Goal: Task Accomplishment & Management: Use online tool/utility

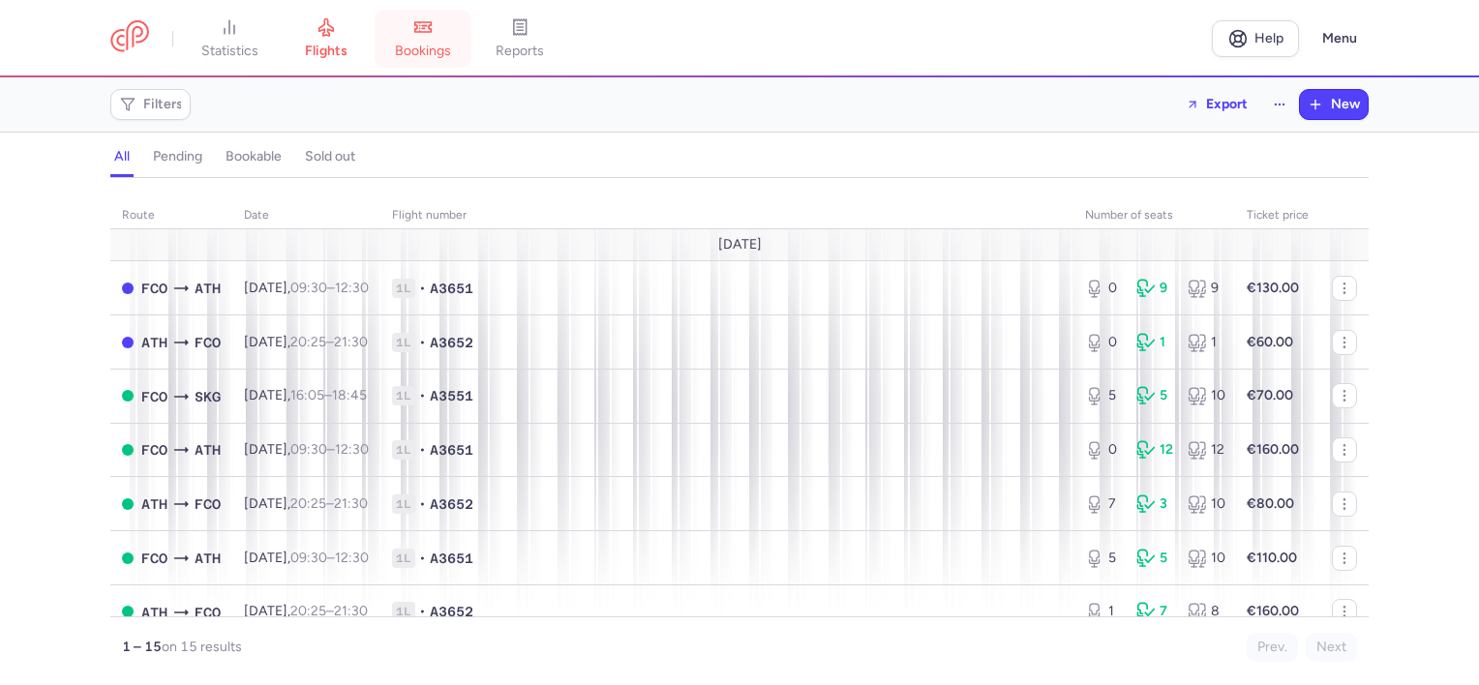
click at [446, 50] on span "bookings" at bounding box center [423, 51] width 56 height 17
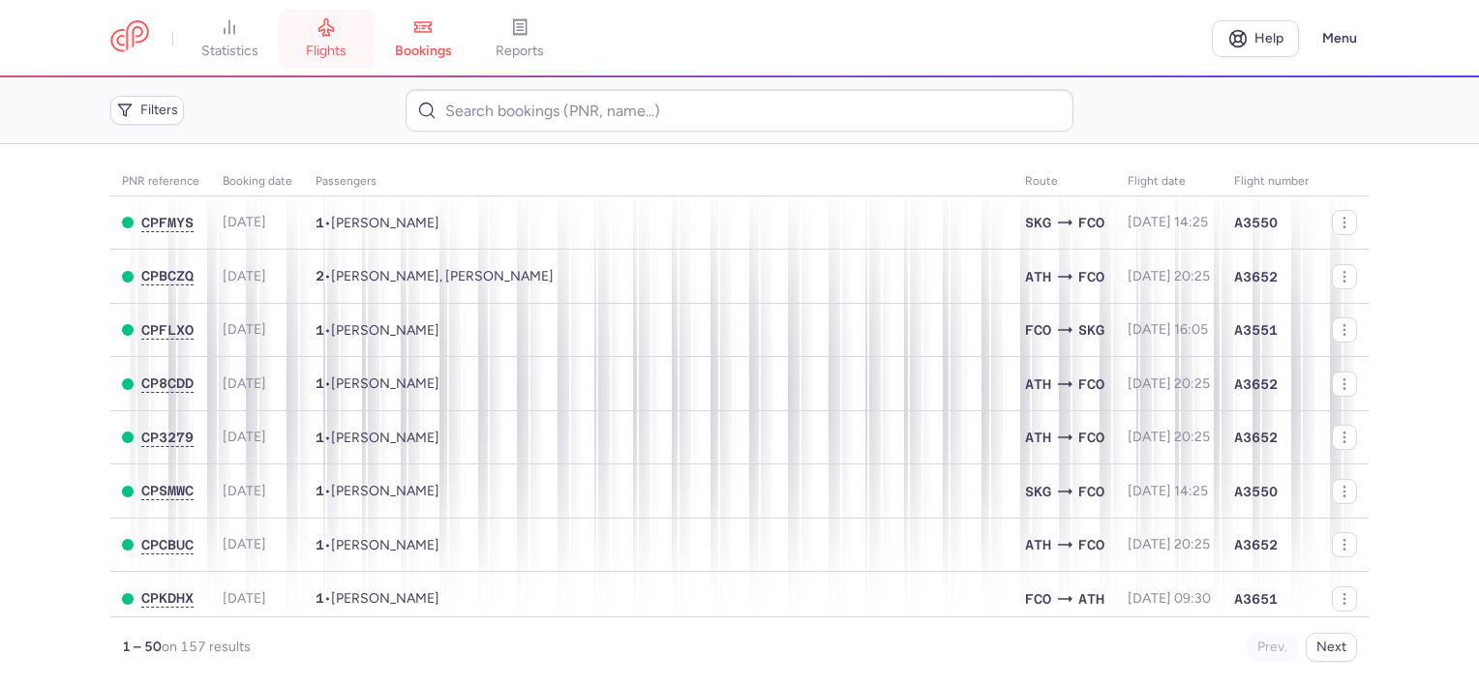
click at [329, 54] on span "flights" at bounding box center [326, 51] width 41 height 17
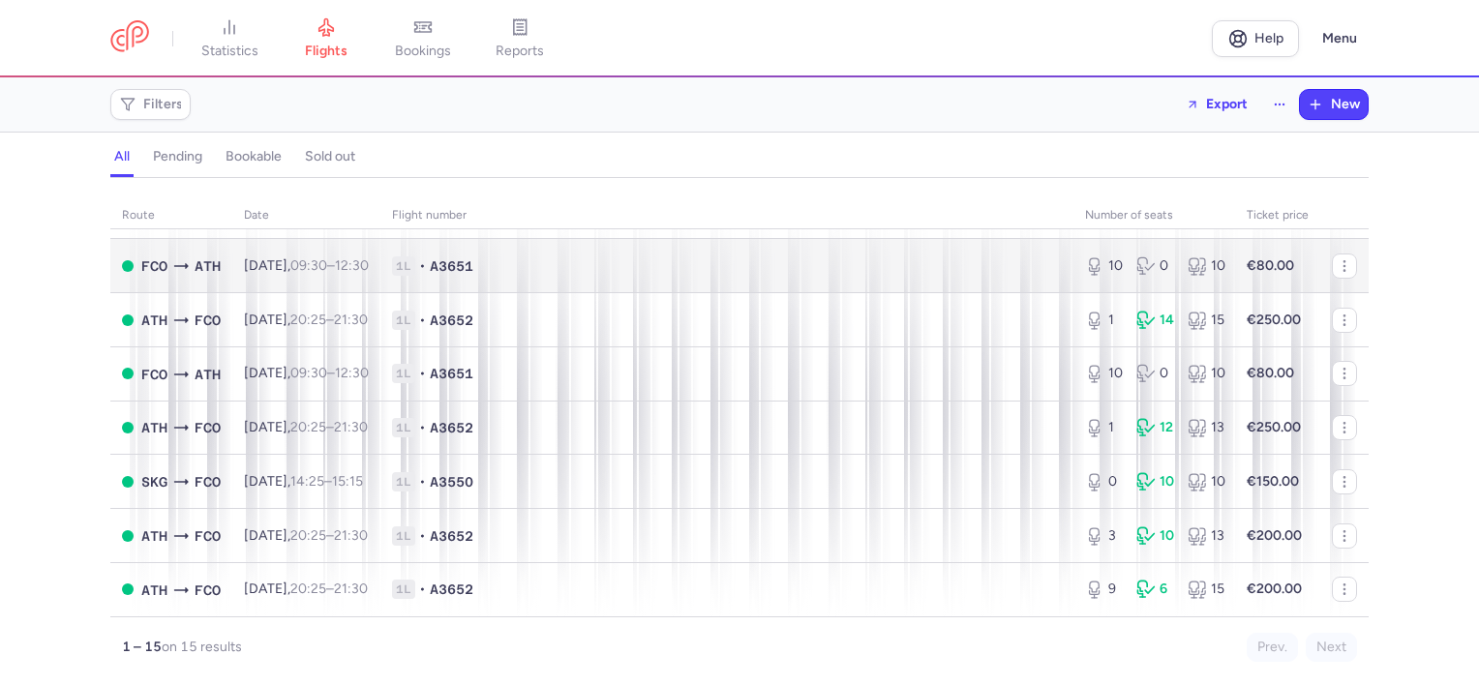
scroll to position [471, 0]
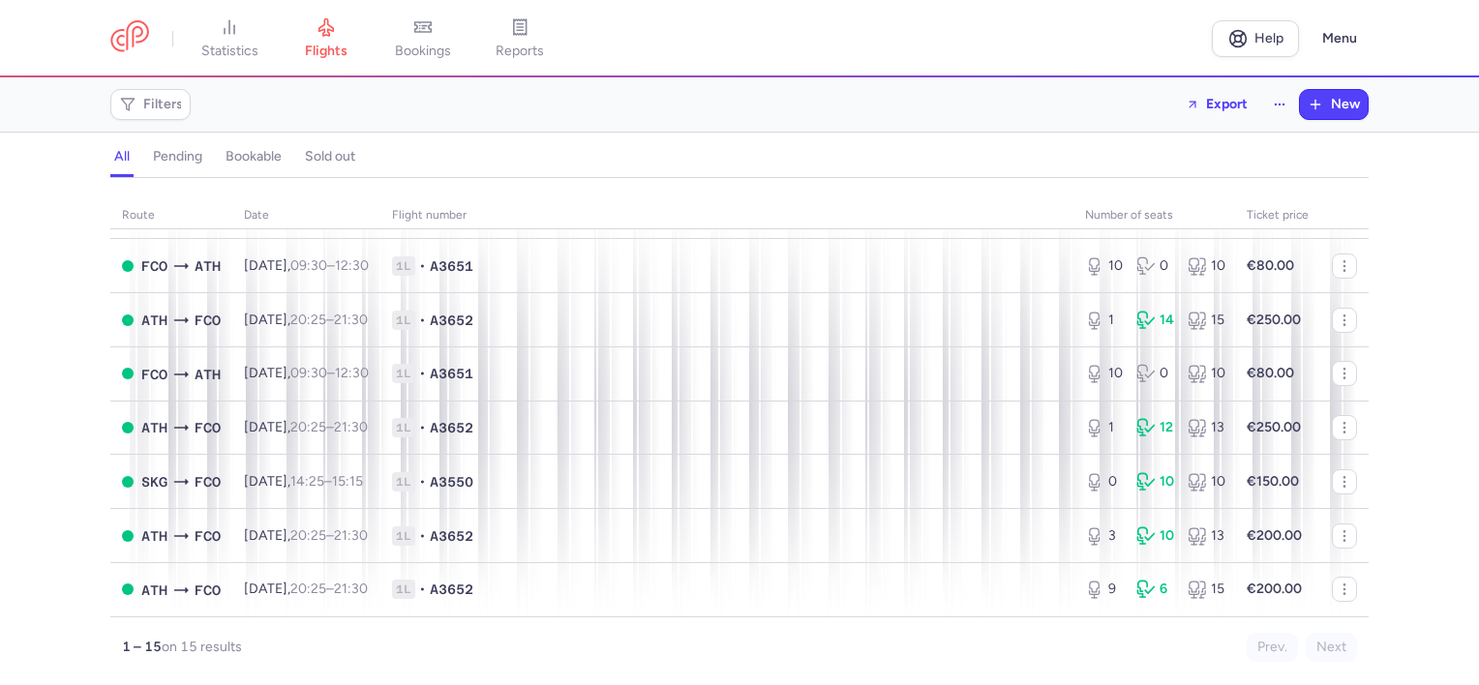
drag, startPoint x: 435, startPoint y: 54, endPoint x: 421, endPoint y: 105, distance: 52.1
click at [435, 54] on span "bookings" at bounding box center [423, 51] width 56 height 17
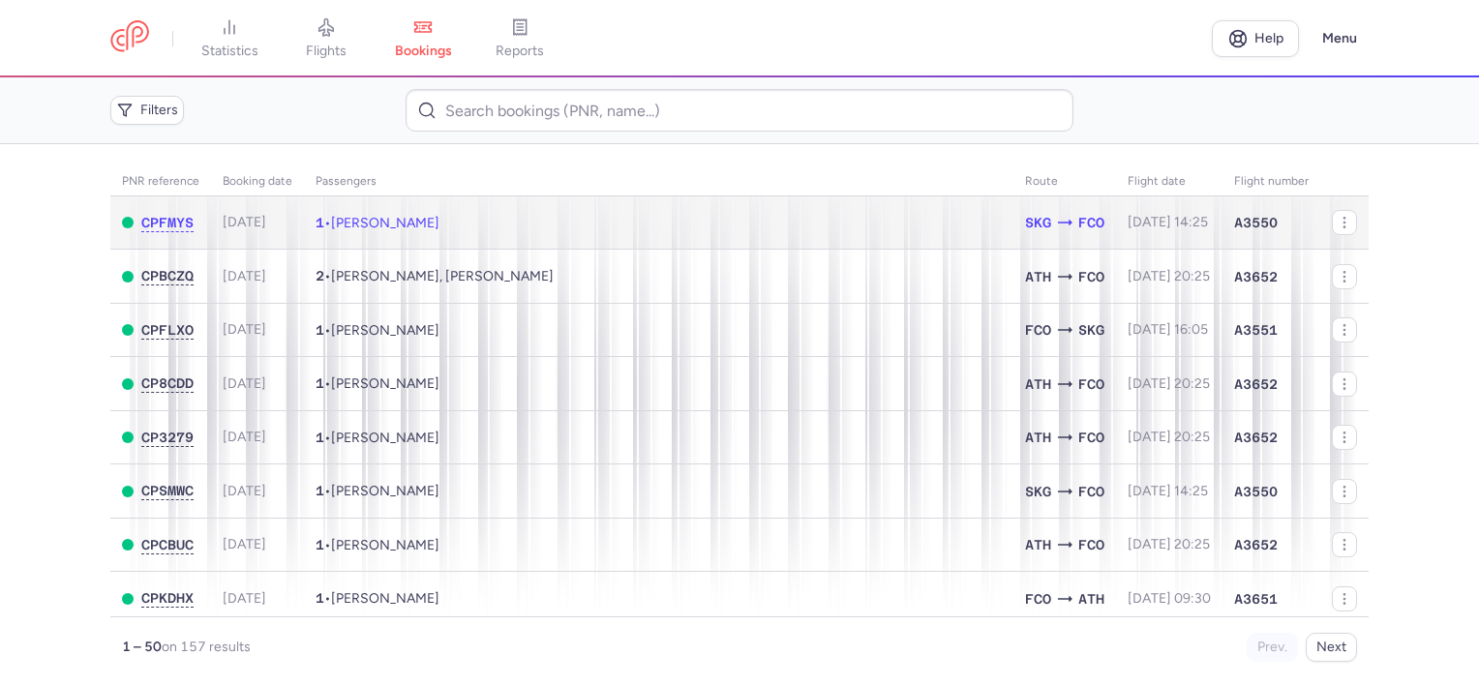
click at [432, 222] on span "[PERSON_NAME]" at bounding box center [385, 223] width 108 height 16
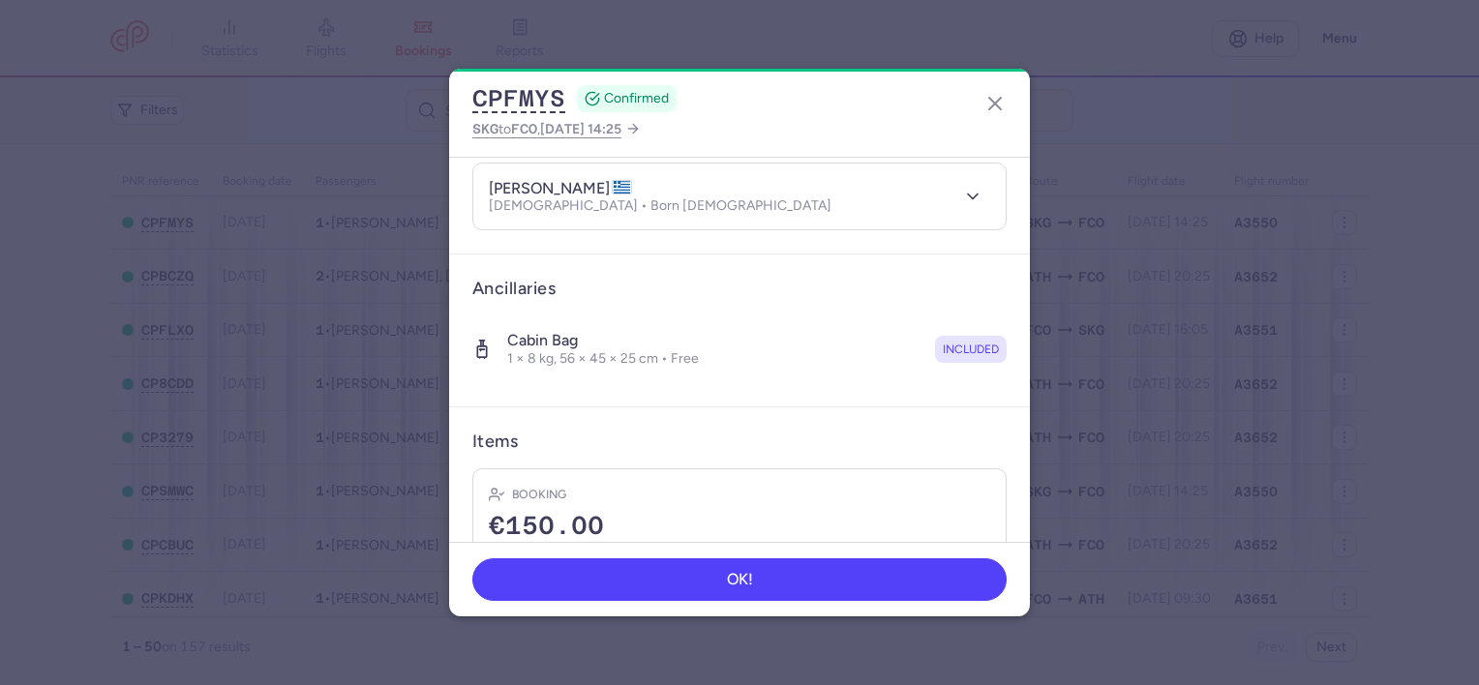
scroll to position [331, 0]
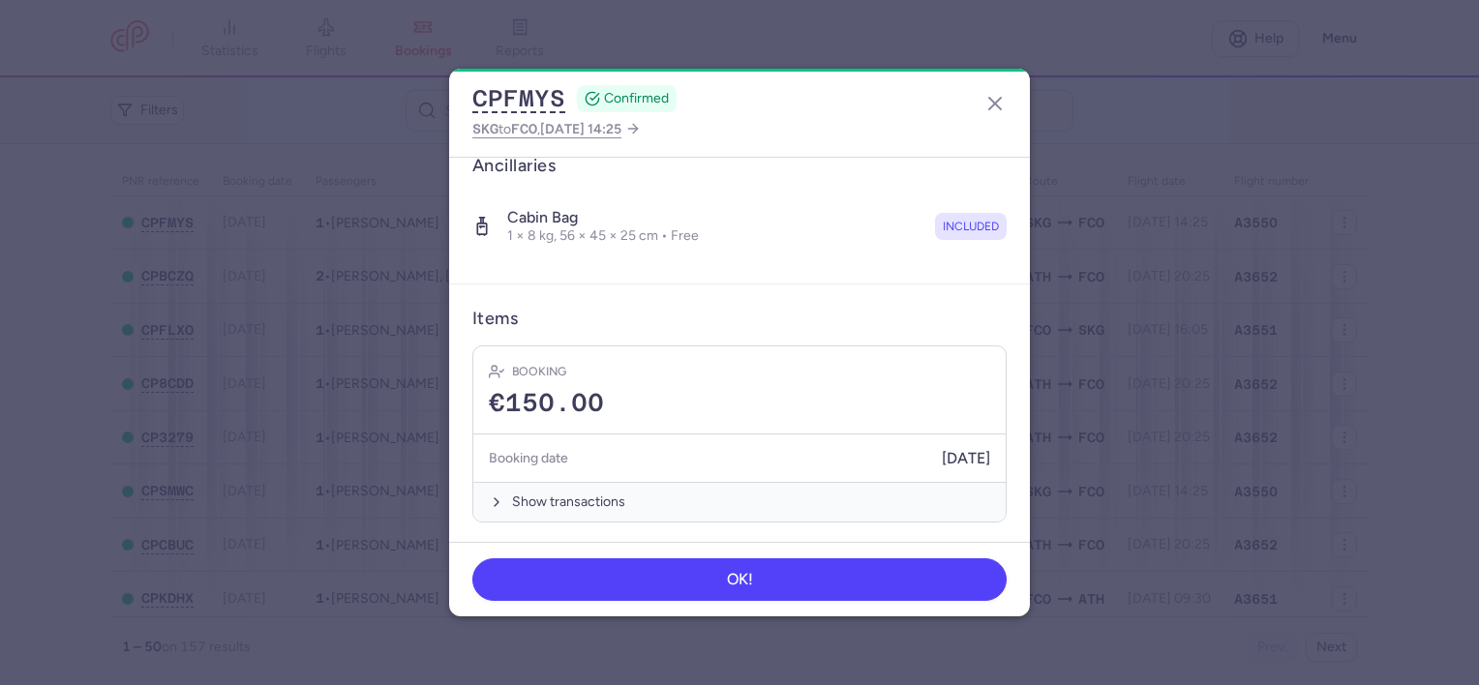
click at [788, 205] on div "Cabin bag 1 × 8 kg, 56 × 45 × 25 cm • Free included" at bounding box center [739, 227] width 534 height 68
click at [1003, 96] on icon "button" at bounding box center [995, 103] width 23 height 23
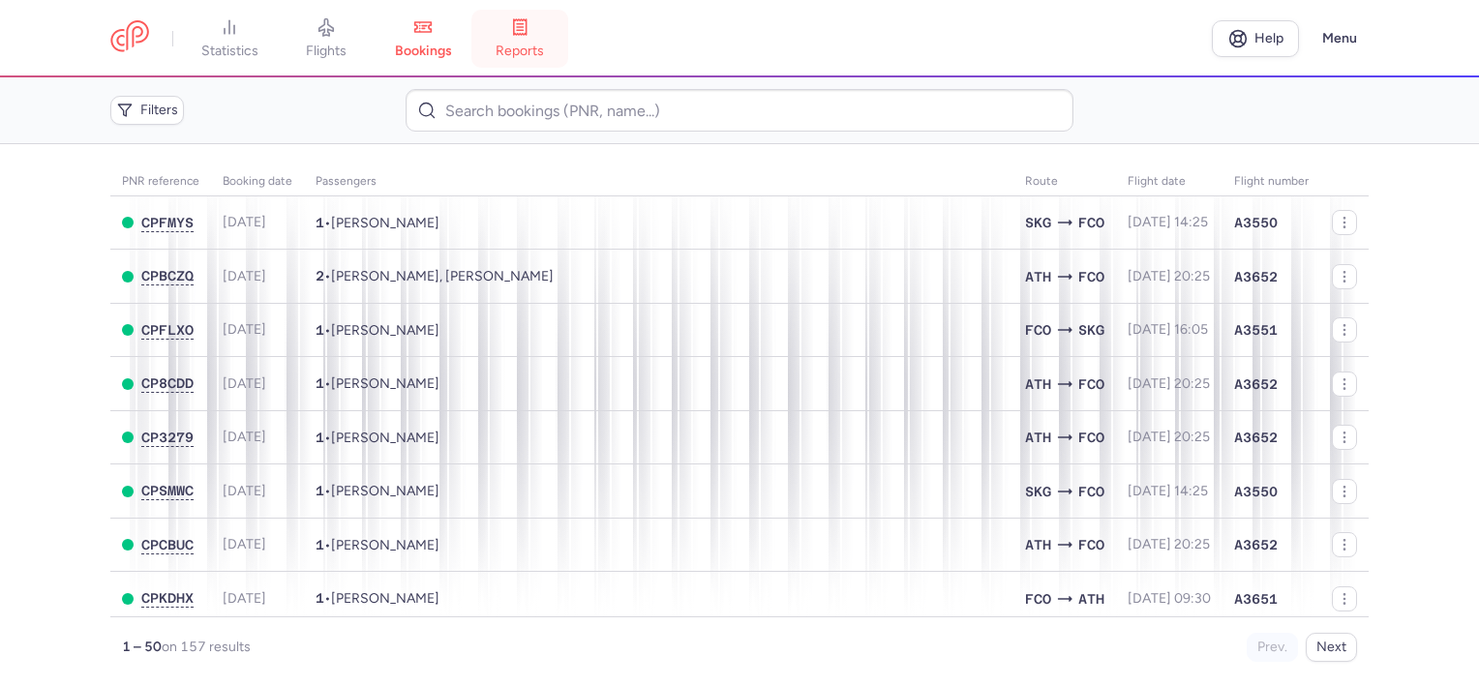
click at [508, 38] on link "reports" at bounding box center [519, 38] width 97 height 43
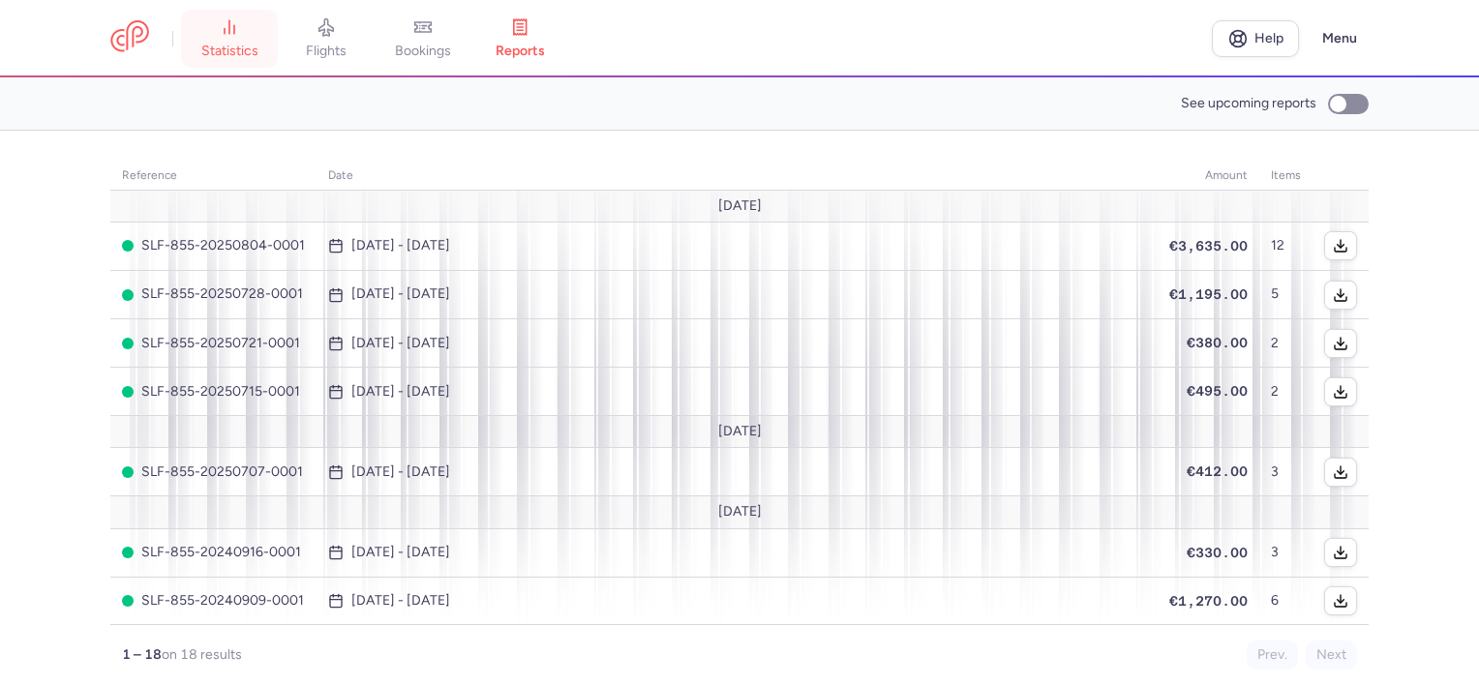
click at [222, 41] on link "statistics" at bounding box center [229, 38] width 97 height 43
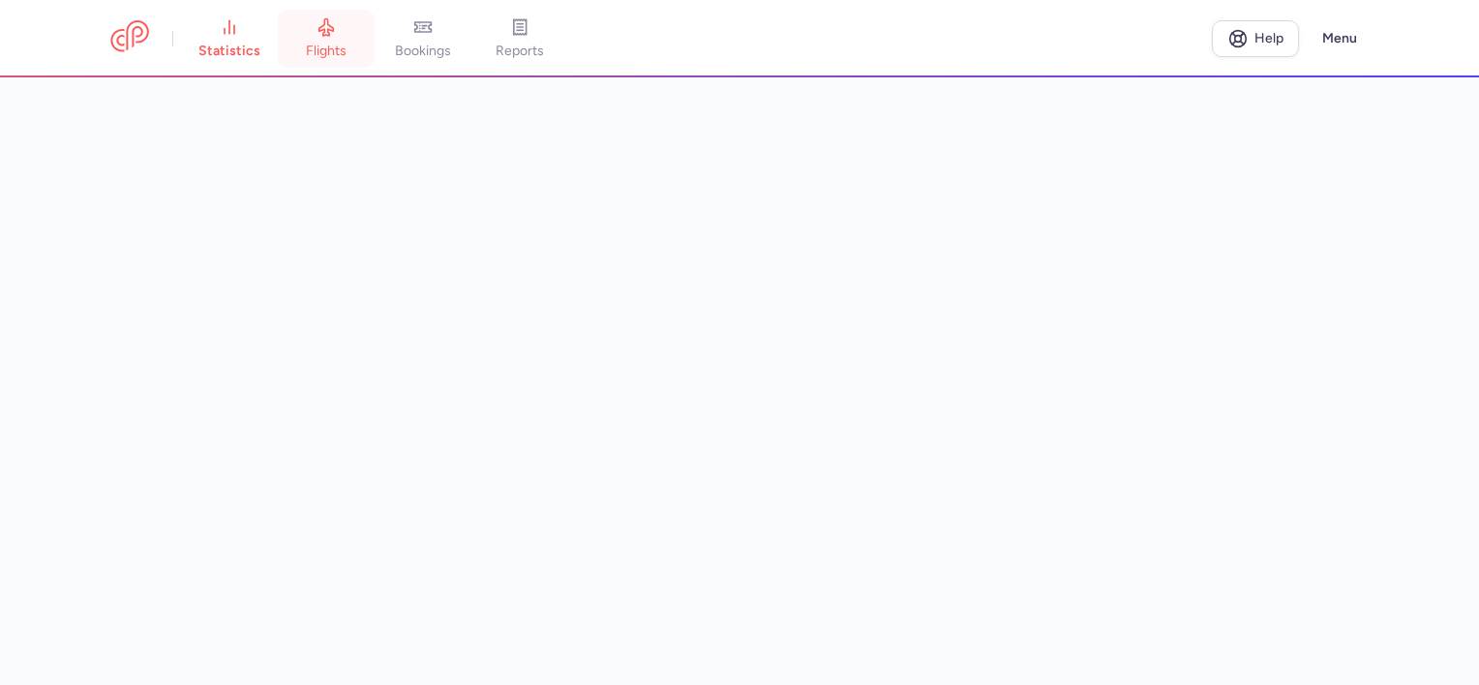
click at [329, 52] on span "flights" at bounding box center [326, 51] width 41 height 17
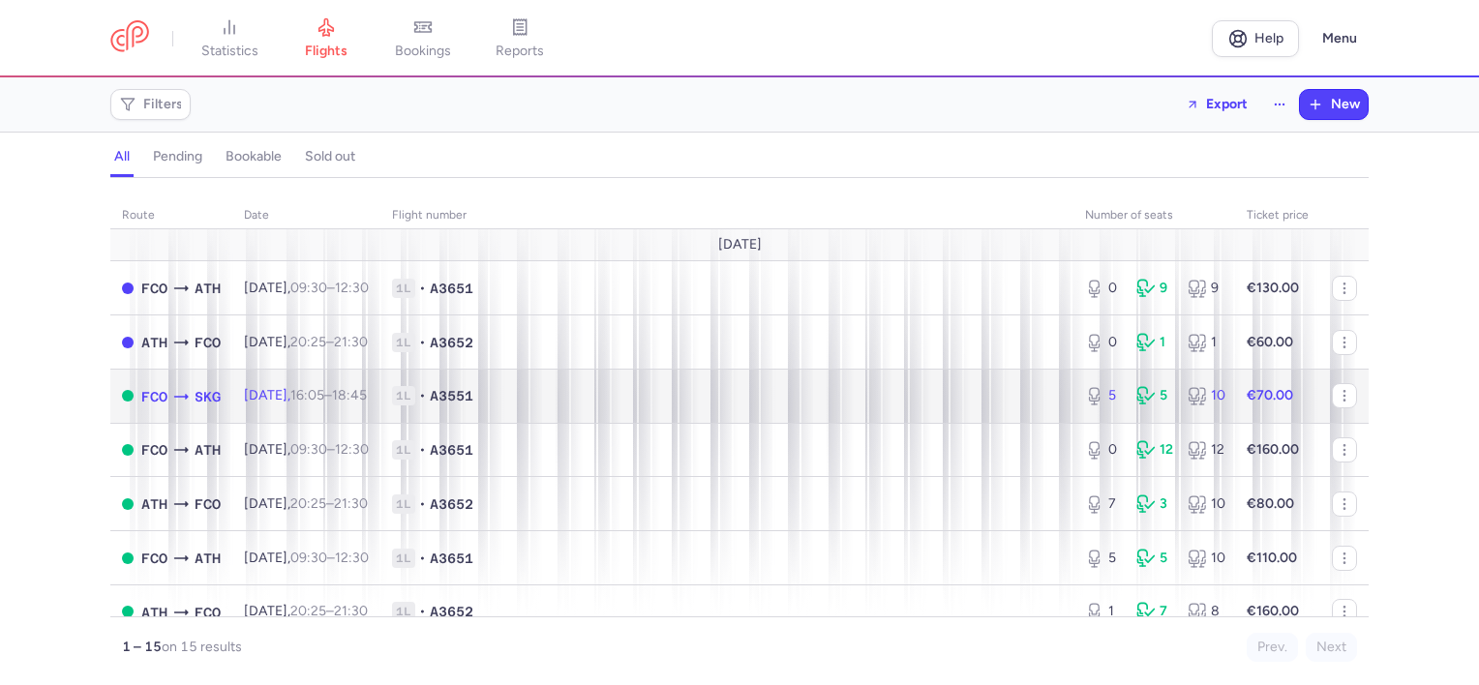
click at [721, 392] on span "1L • A3551" at bounding box center [727, 395] width 670 height 19
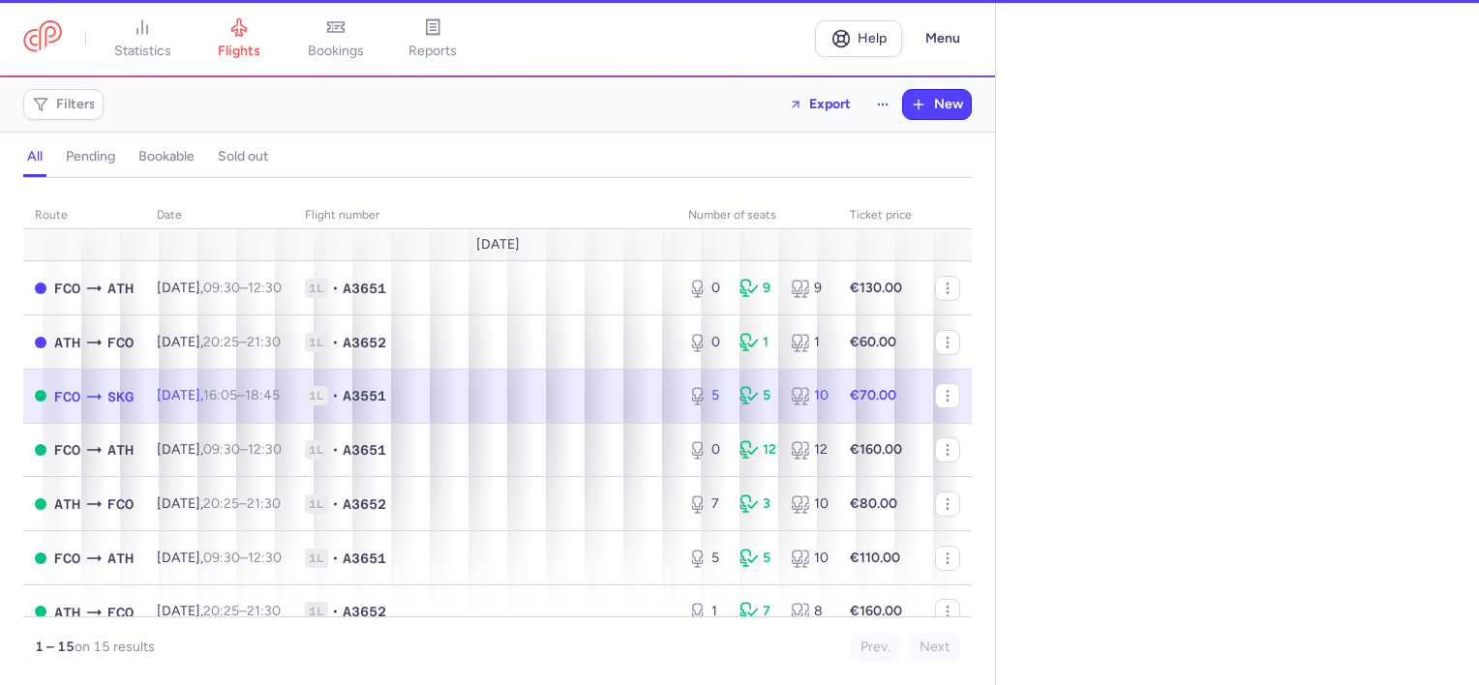
select select "days"
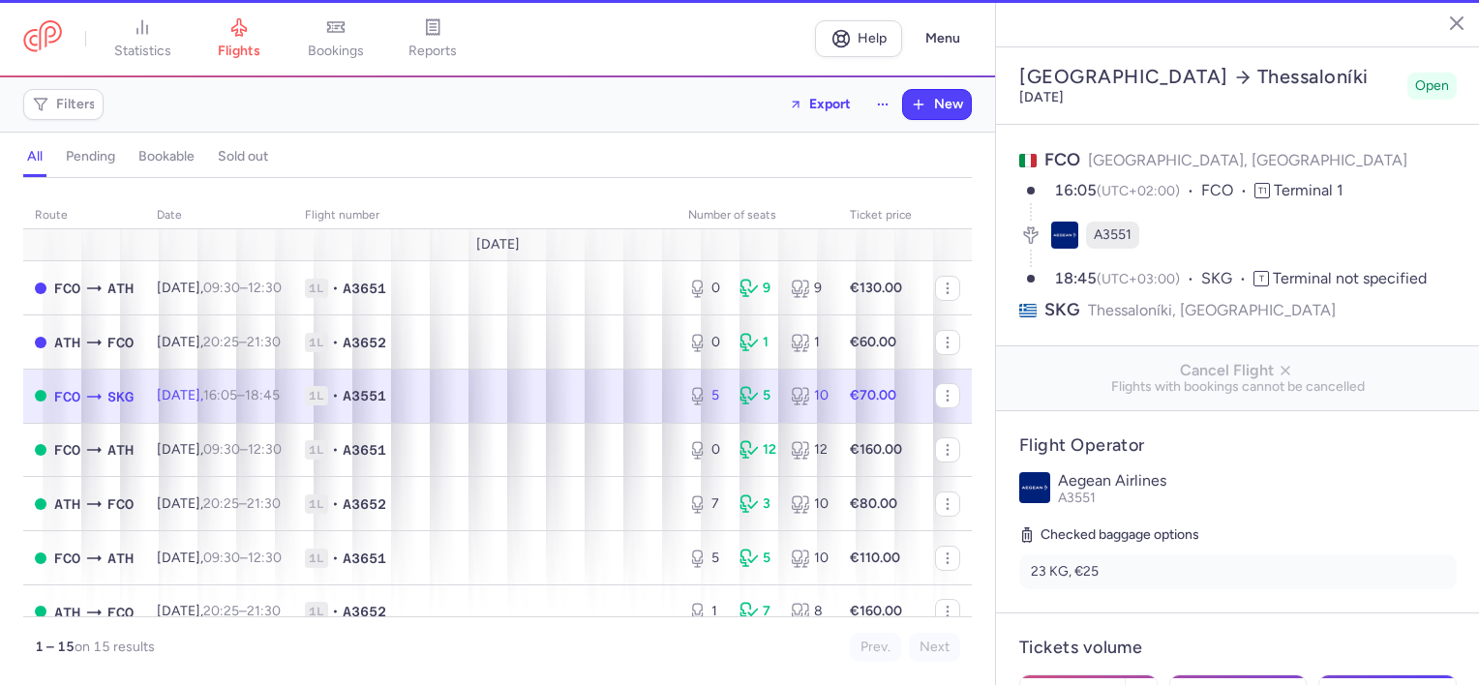
scroll to position [194, 0]
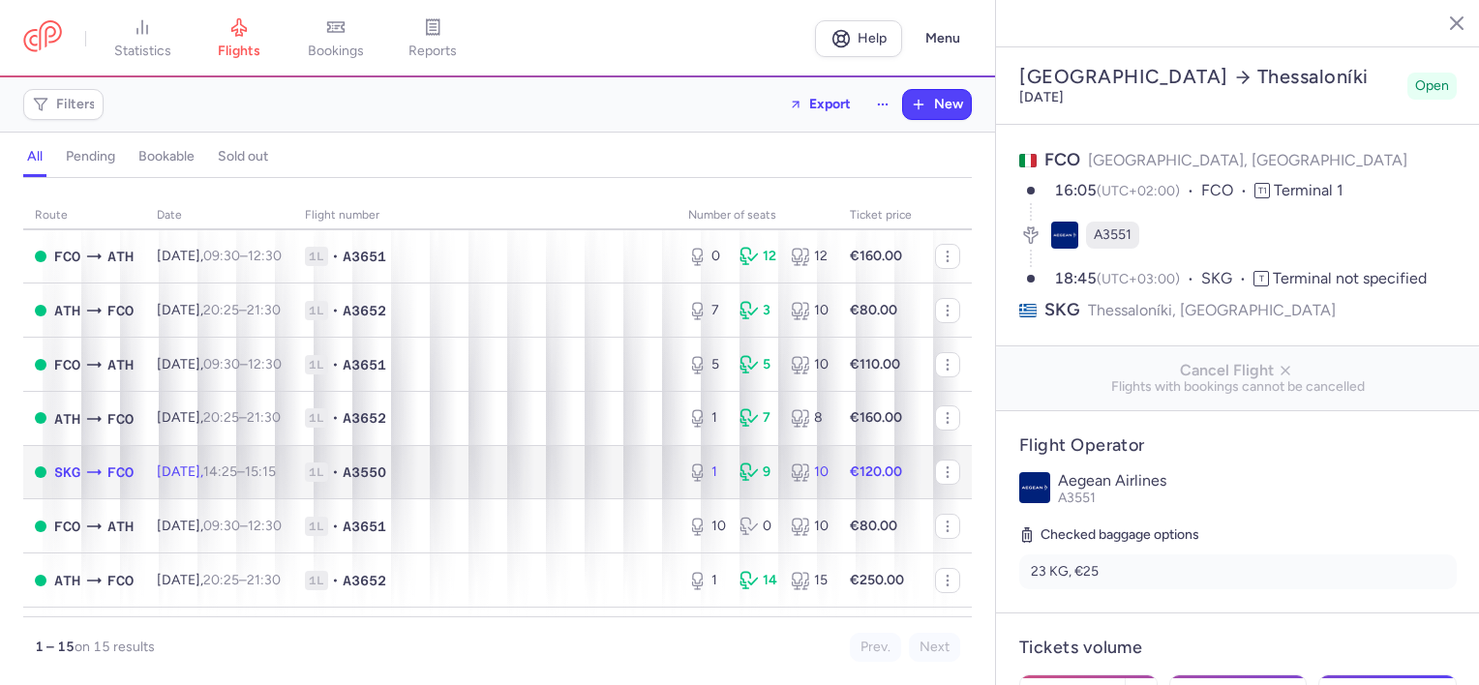
click at [293, 461] on td "[DATE] 14:25 – 15:15 +0" at bounding box center [219, 472] width 148 height 54
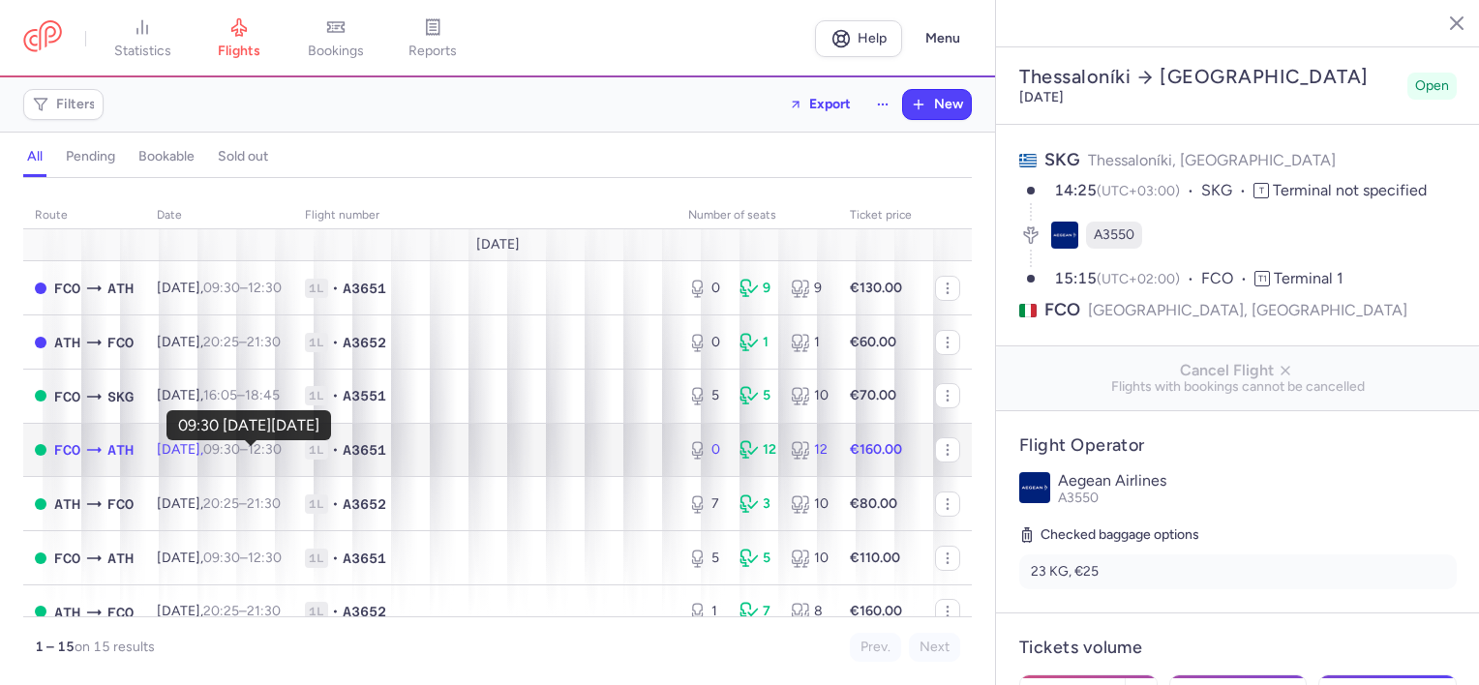
click at [240, 449] on time "09:30" at bounding box center [221, 449] width 37 height 16
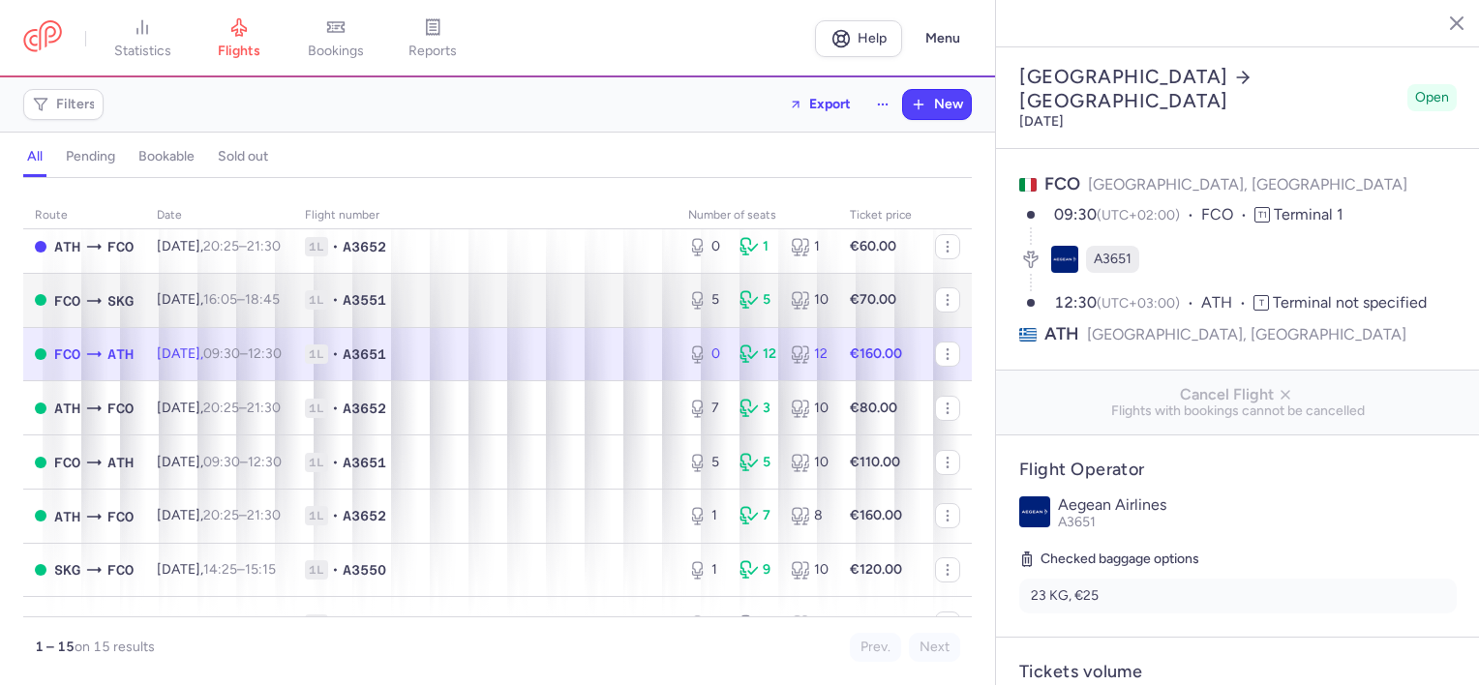
scroll to position [97, 0]
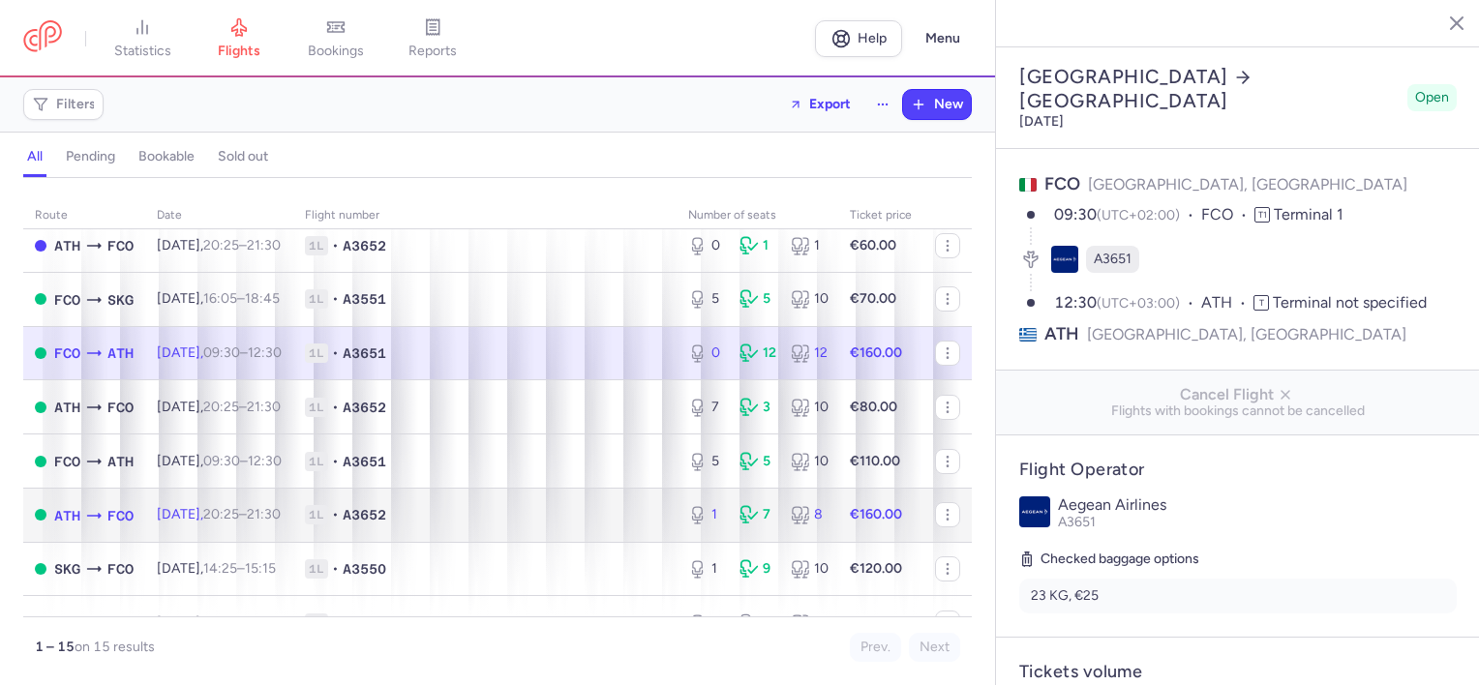
click at [350, 506] on td "1L • A3652" at bounding box center [484, 515] width 383 height 54
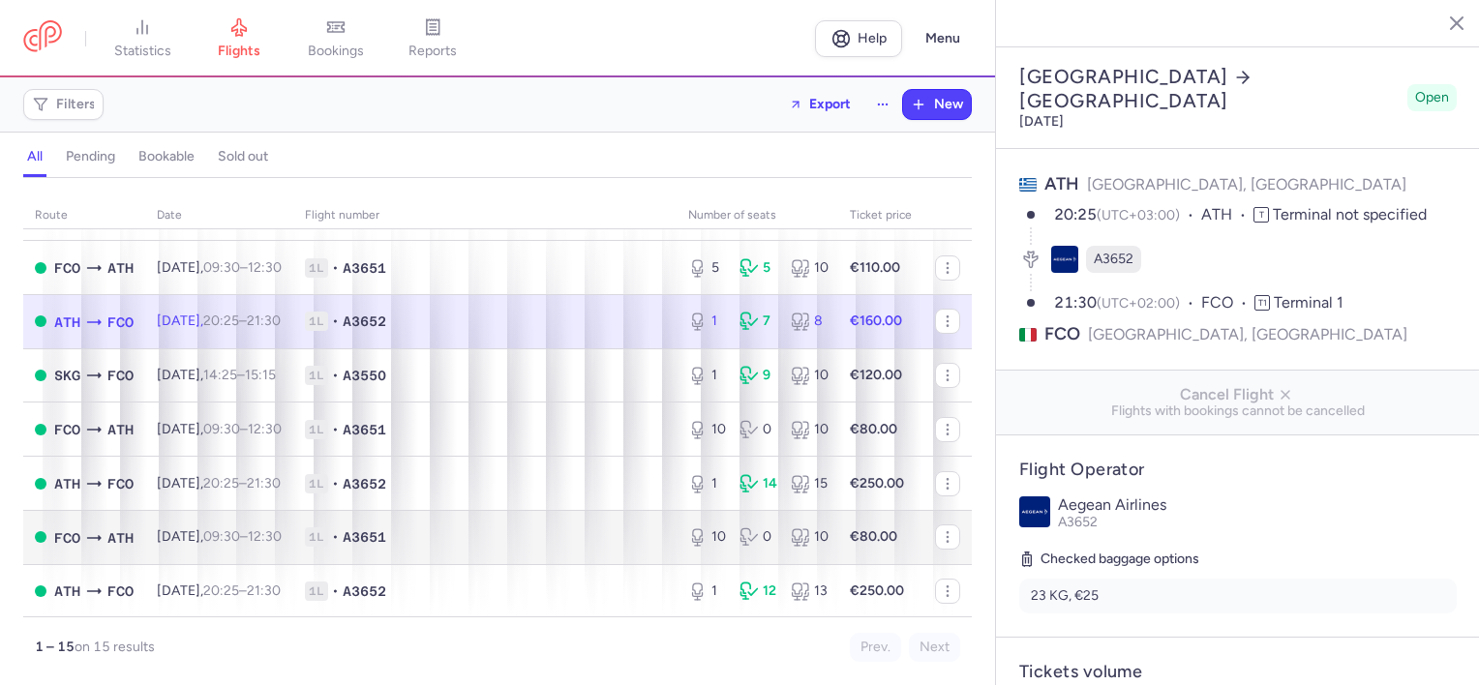
scroll to position [387, 0]
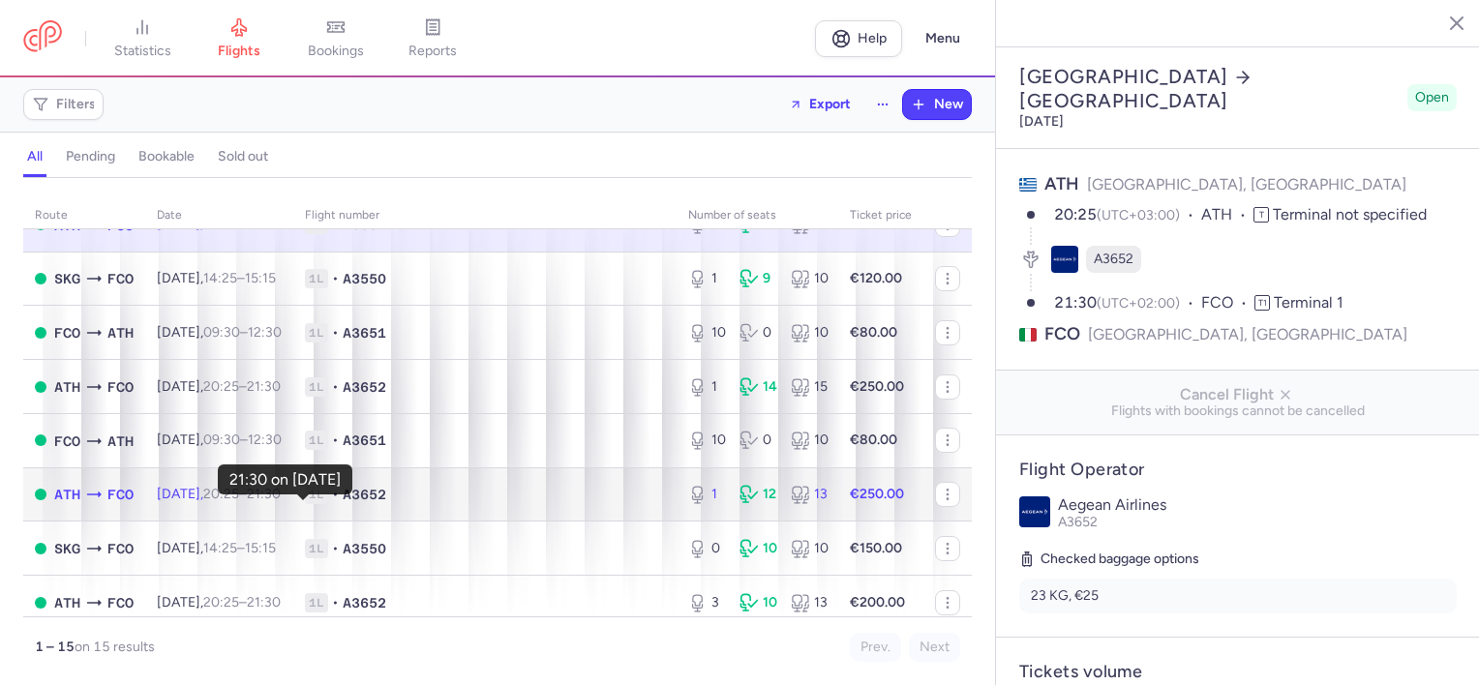
click at [281, 502] on time "21:30 +0" at bounding box center [264, 494] width 34 height 16
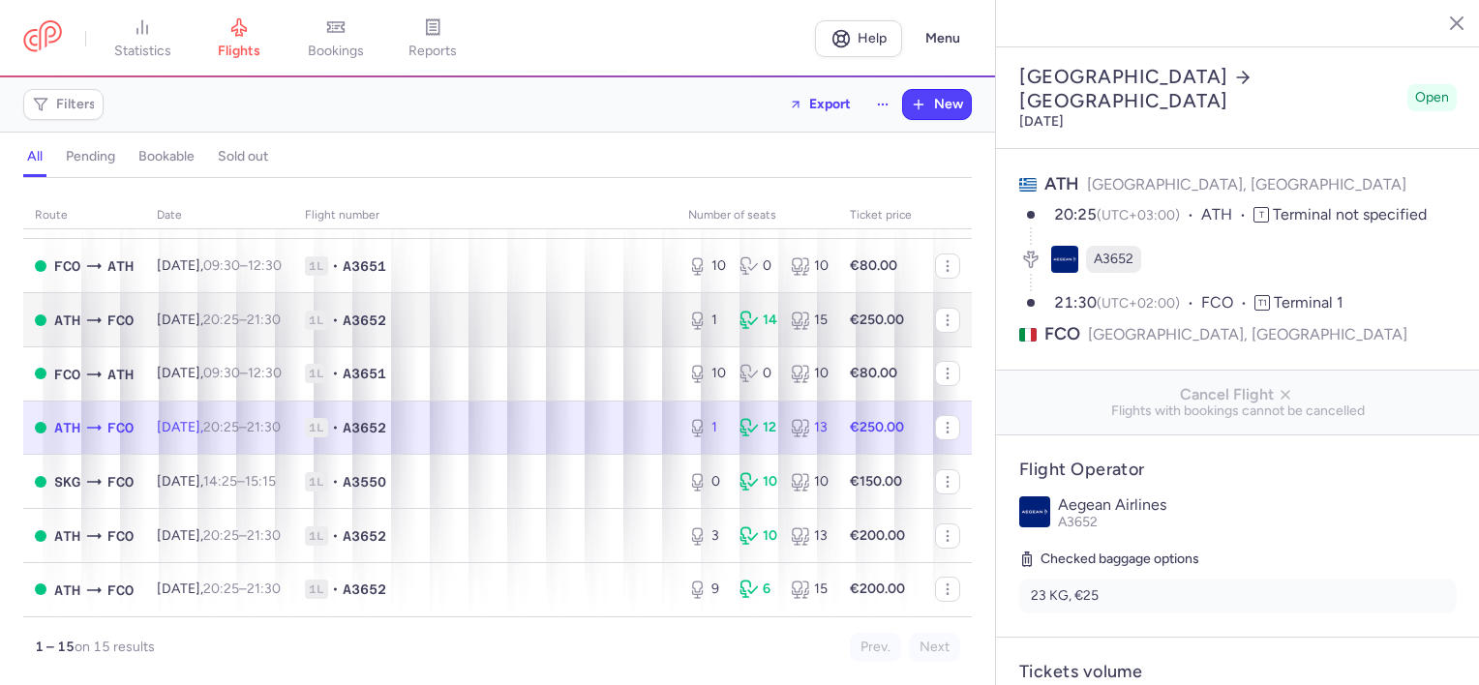
scroll to position [181, 0]
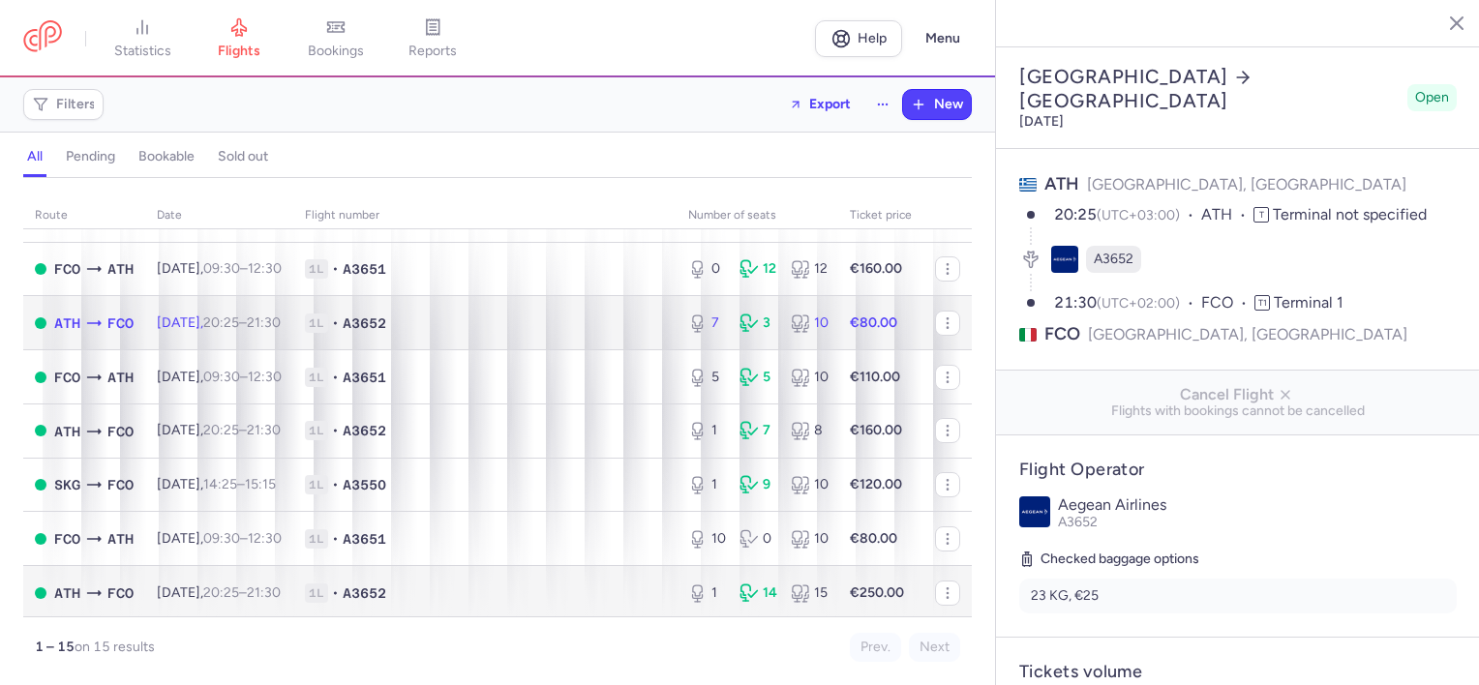
click at [437, 333] on span "1L • A3652" at bounding box center [485, 323] width 360 height 19
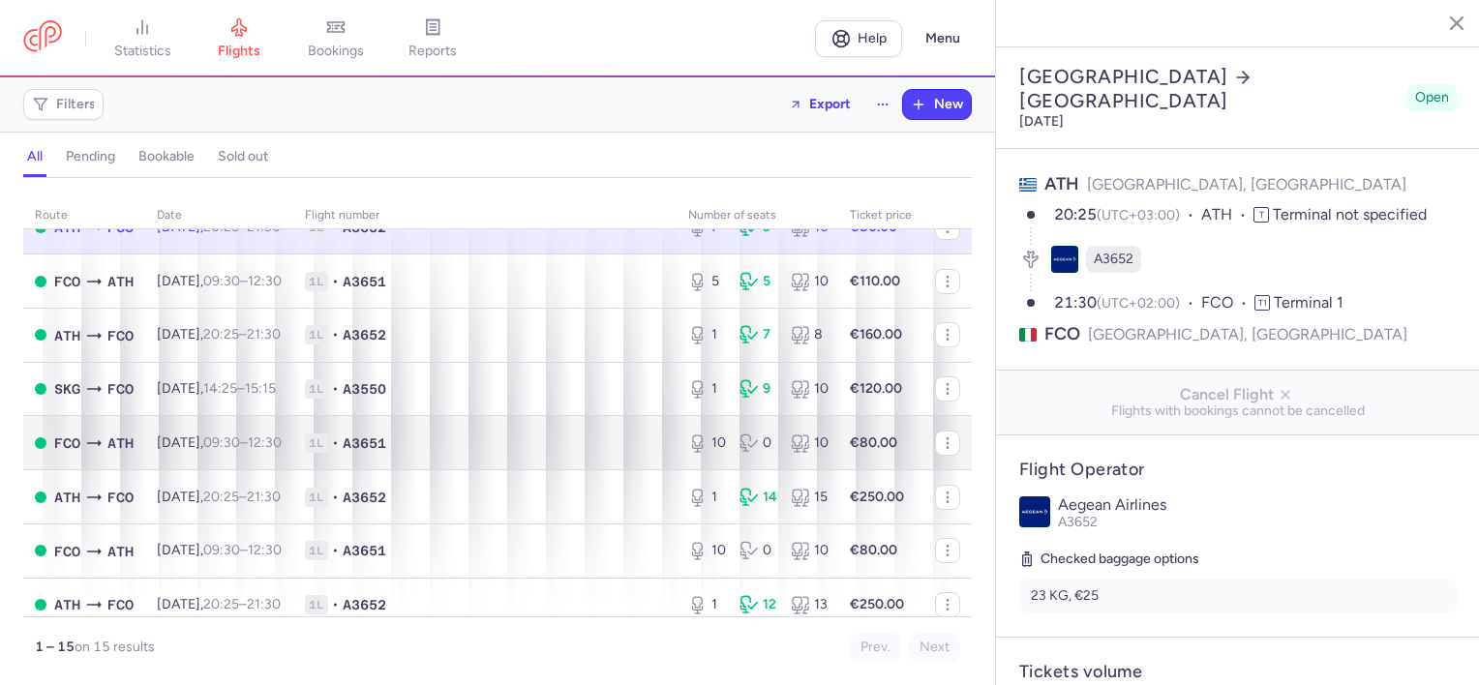
scroll to position [278, 0]
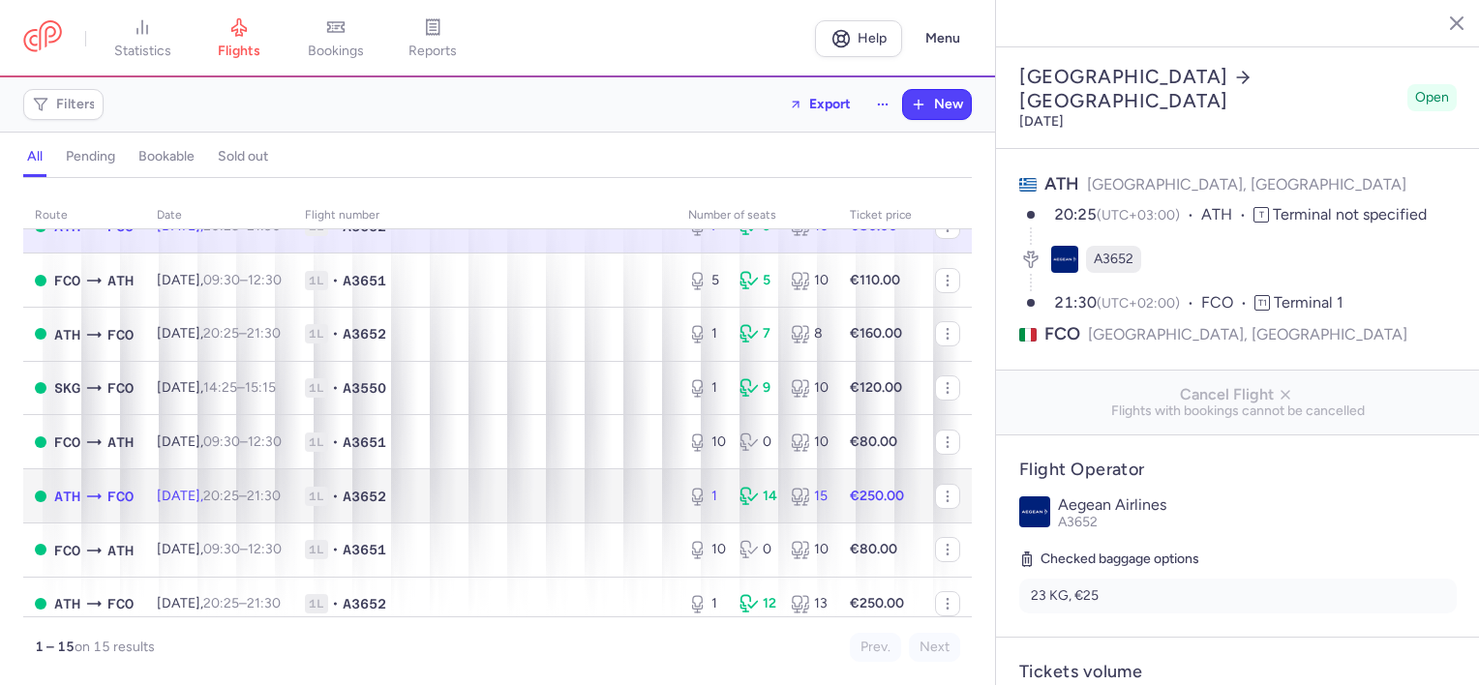
click at [383, 524] on td "1L • A3652" at bounding box center [484, 497] width 383 height 54
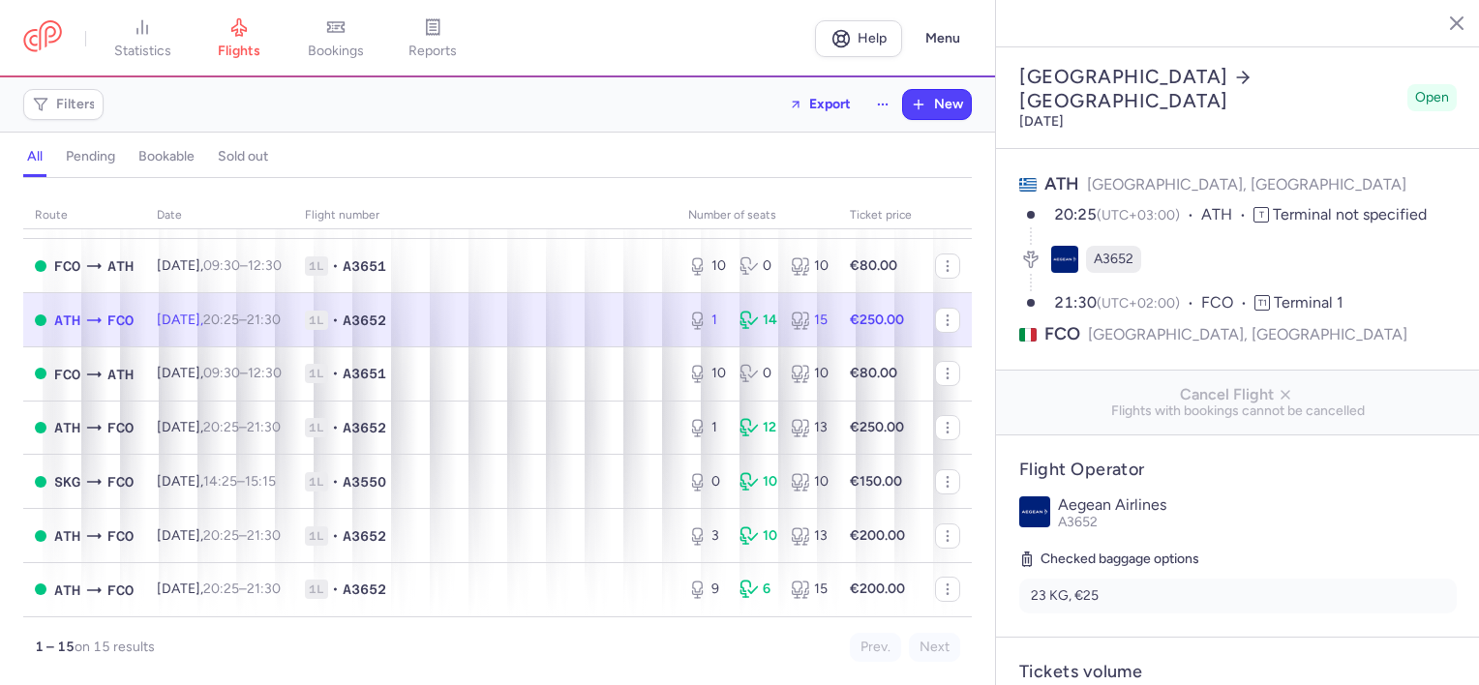
scroll to position [471, 0]
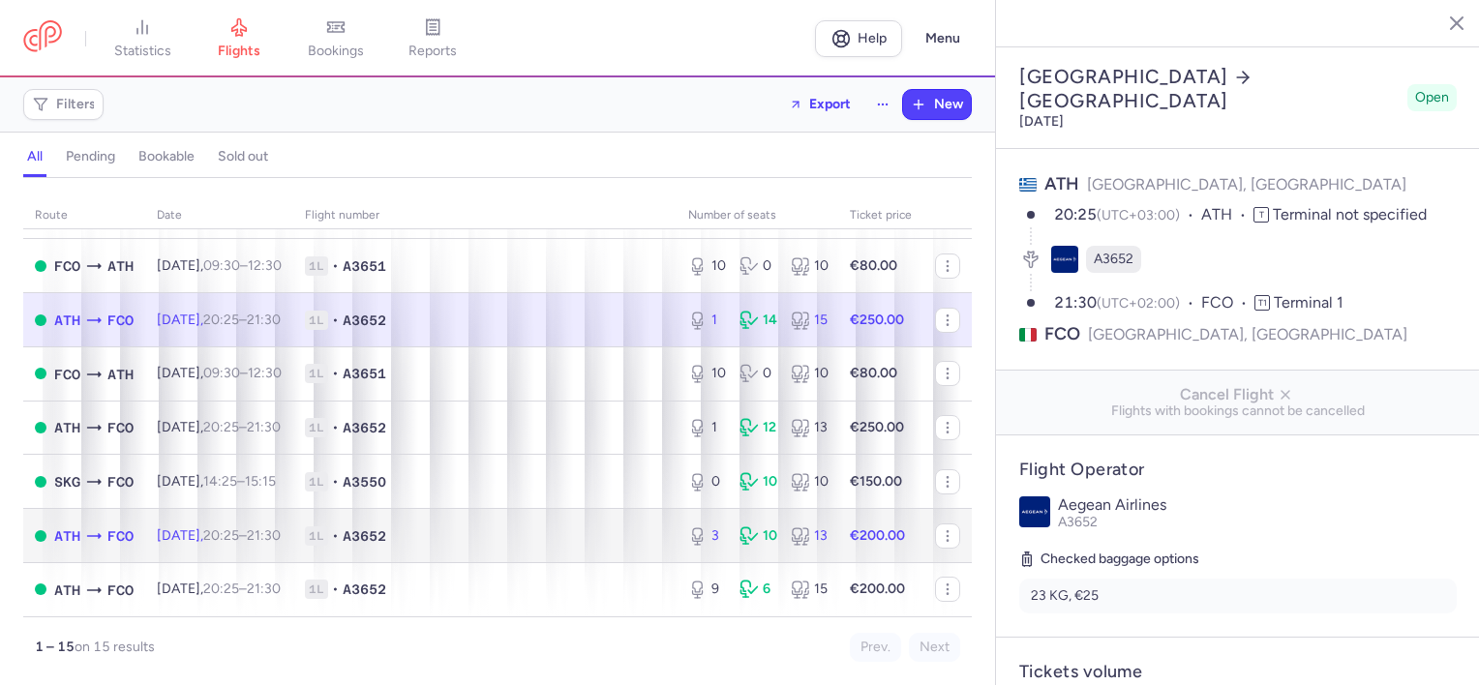
click at [483, 531] on span "1L • A3652" at bounding box center [485, 536] width 360 height 19
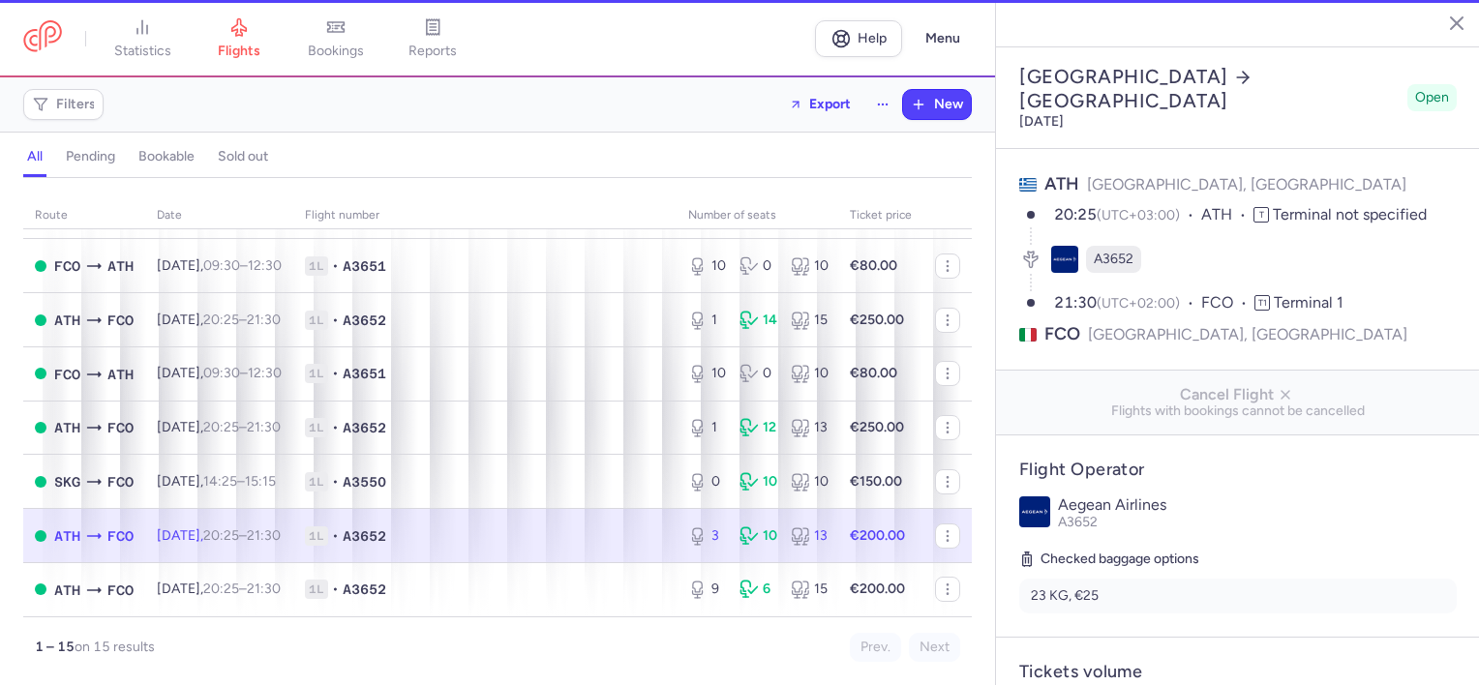
type input "3"
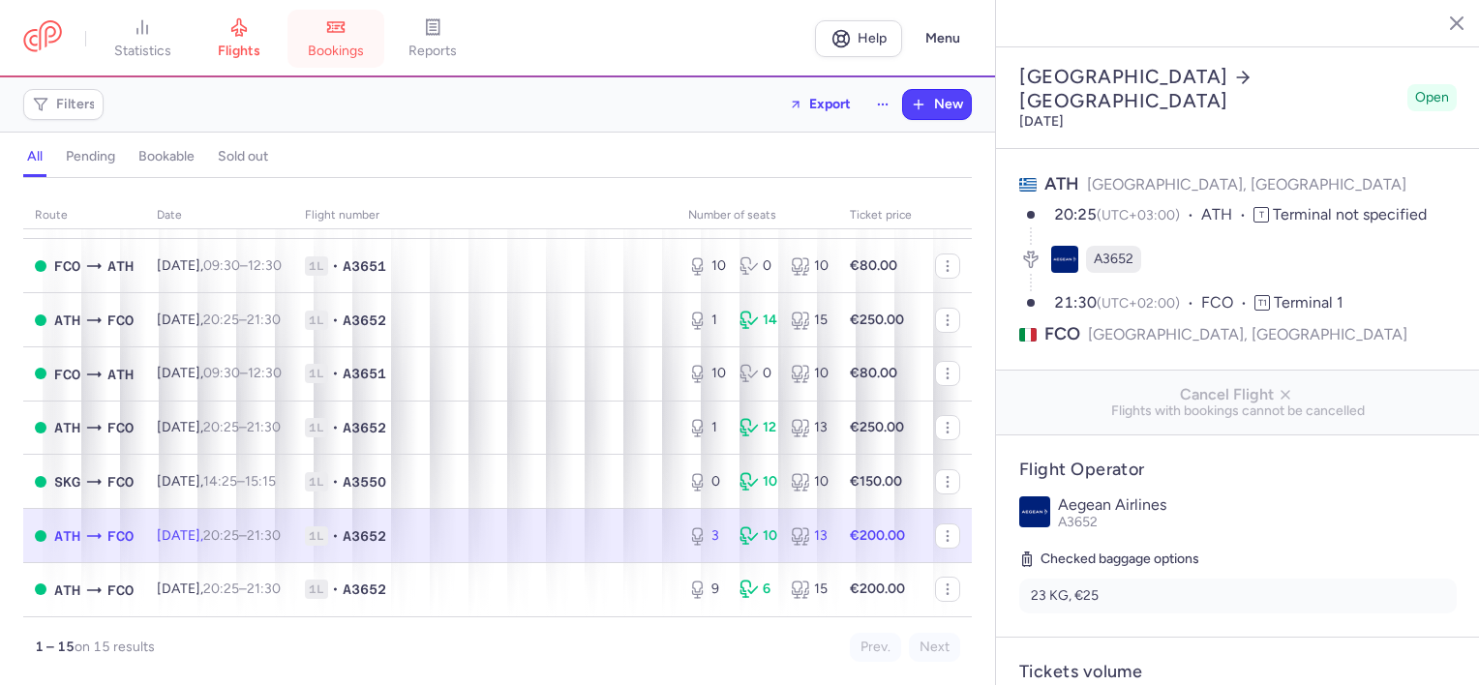
click at [347, 37] on link "bookings" at bounding box center [336, 38] width 97 height 43
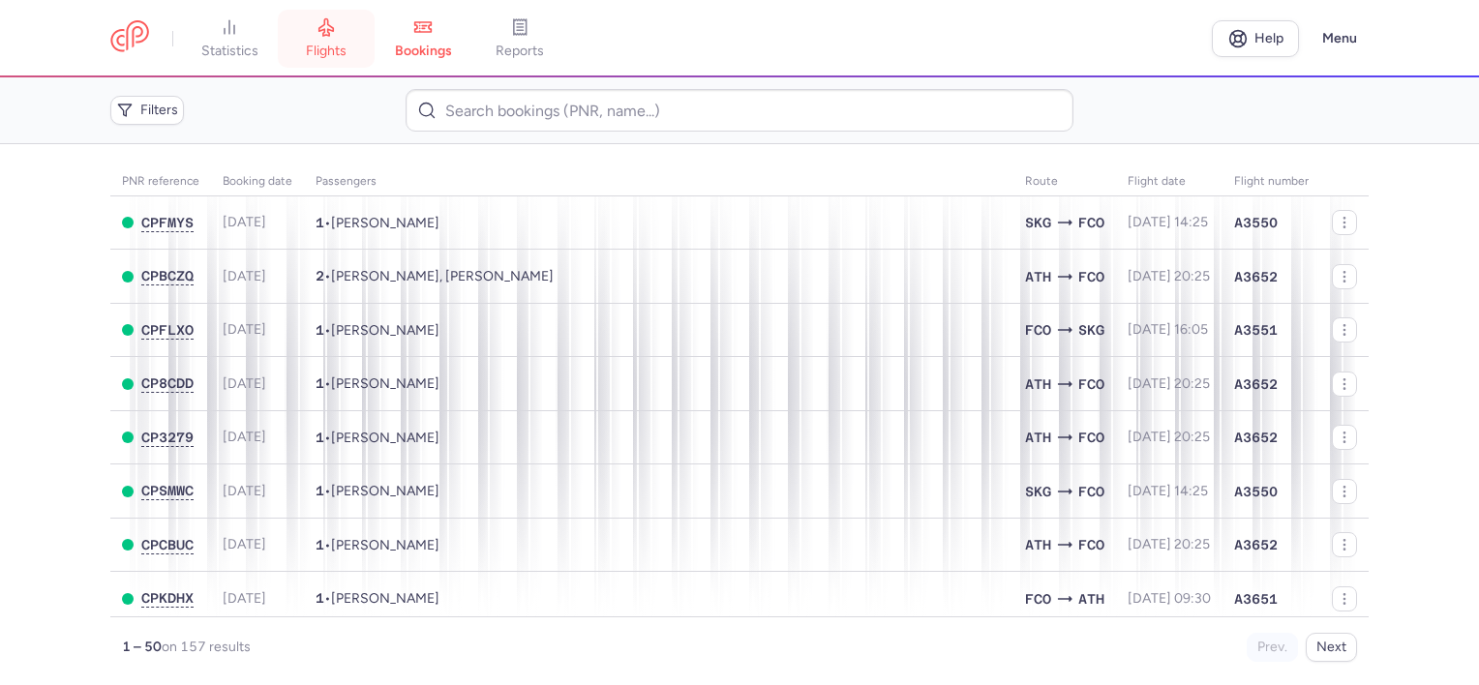
click at [315, 30] on link "flights" at bounding box center [326, 38] width 97 height 43
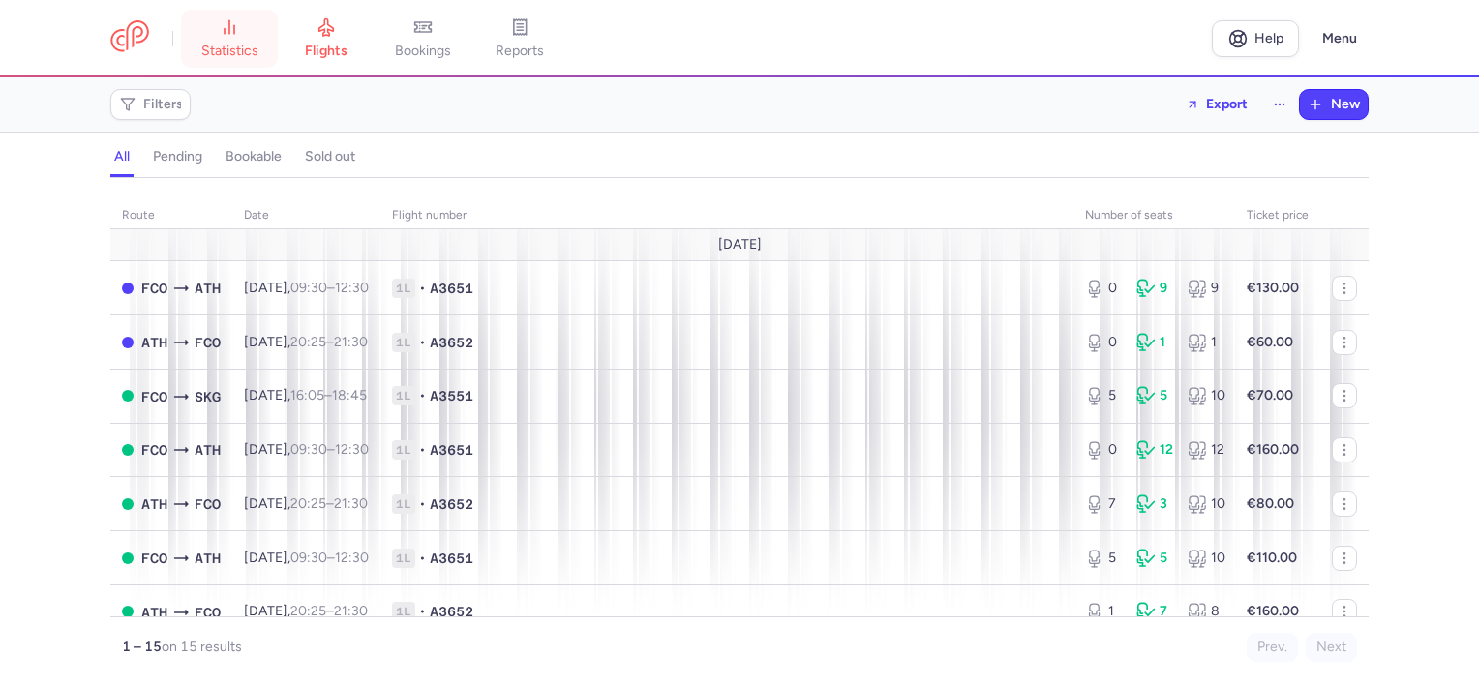
click at [219, 36] on link "statistics" at bounding box center [229, 38] width 97 height 43
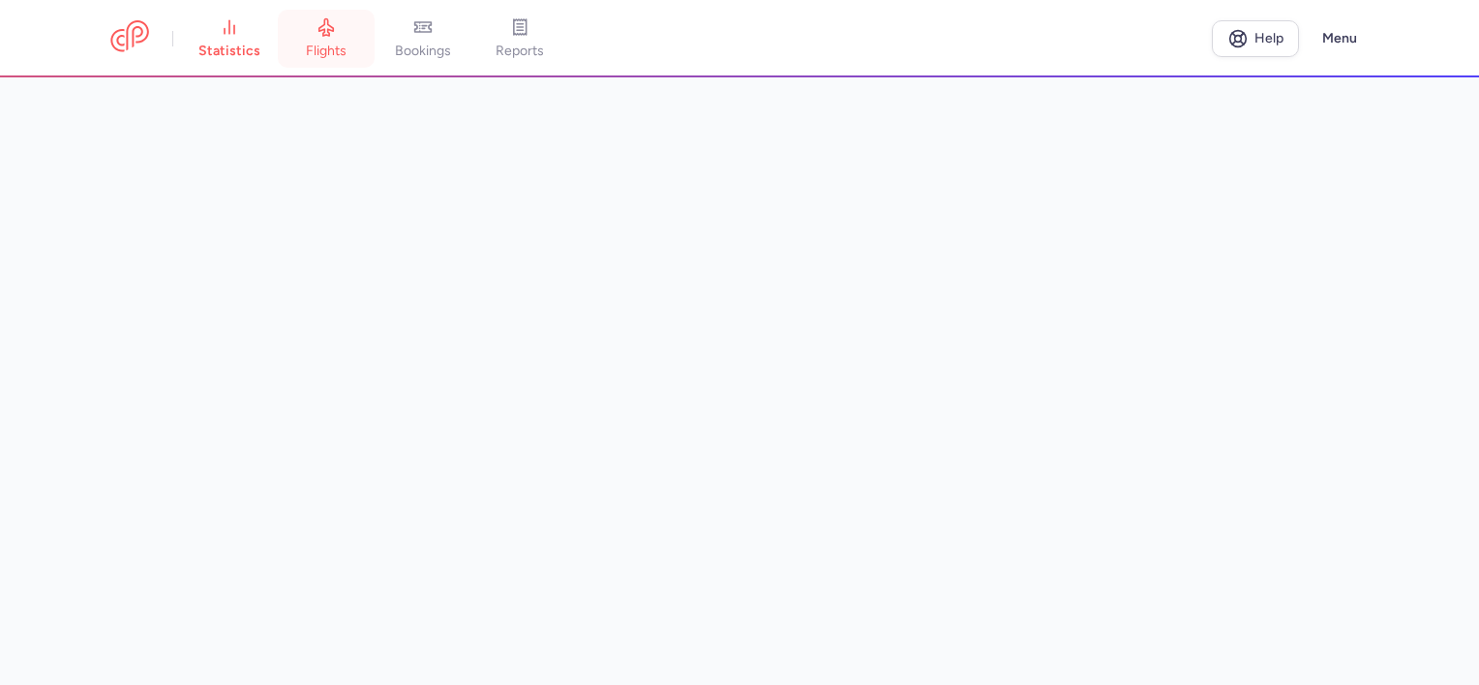
click at [360, 46] on link "flights" at bounding box center [326, 38] width 97 height 43
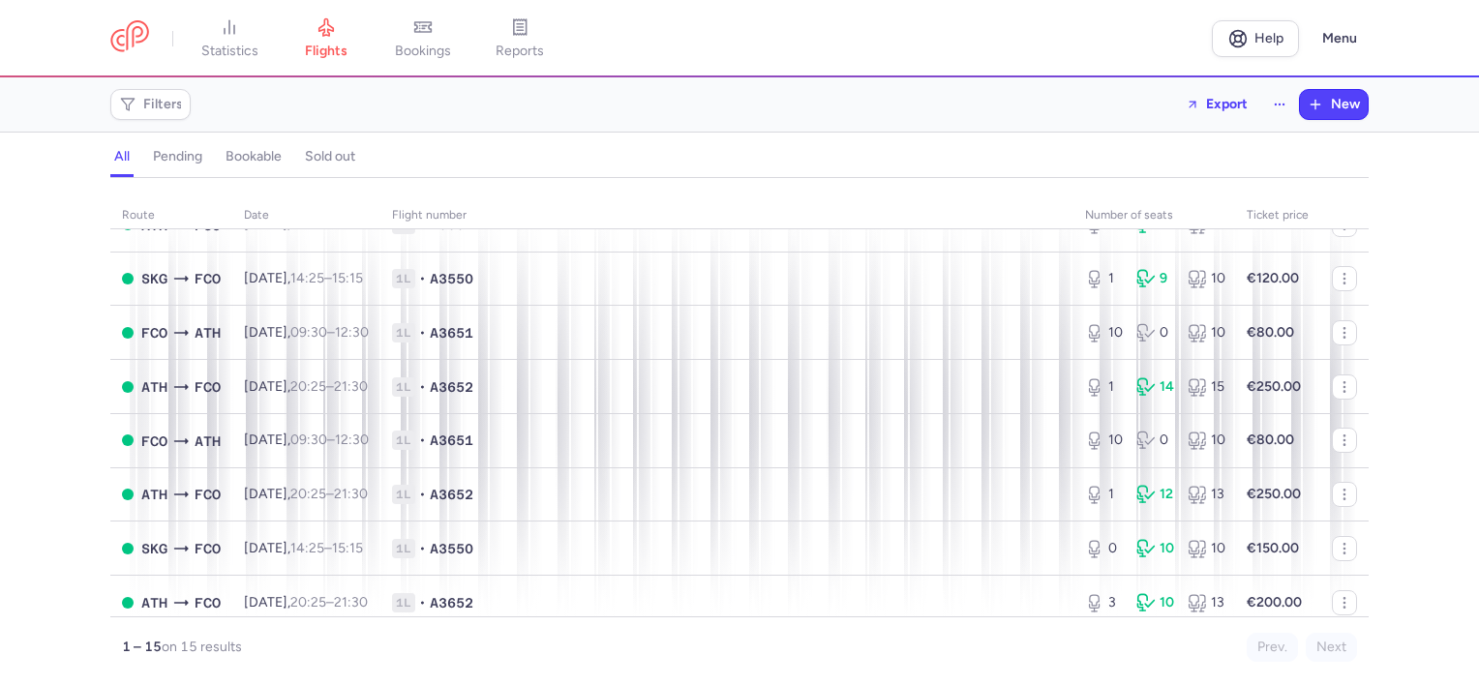
scroll to position [471, 0]
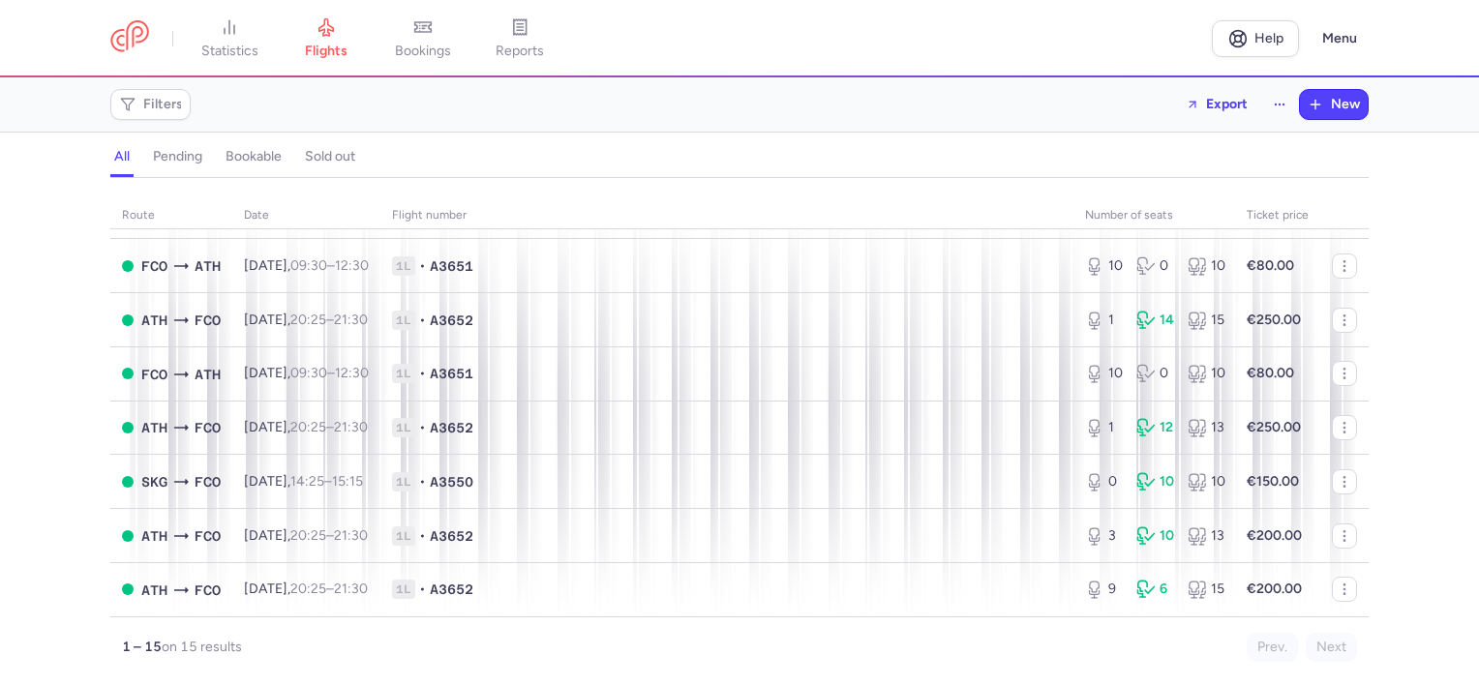
click at [16, 296] on div "route date Flight number number of seats Ticket price [DATE] FCO ATH [DATE] 09:…" at bounding box center [739, 438] width 1479 height 496
